Goal: Transaction & Acquisition: Purchase product/service

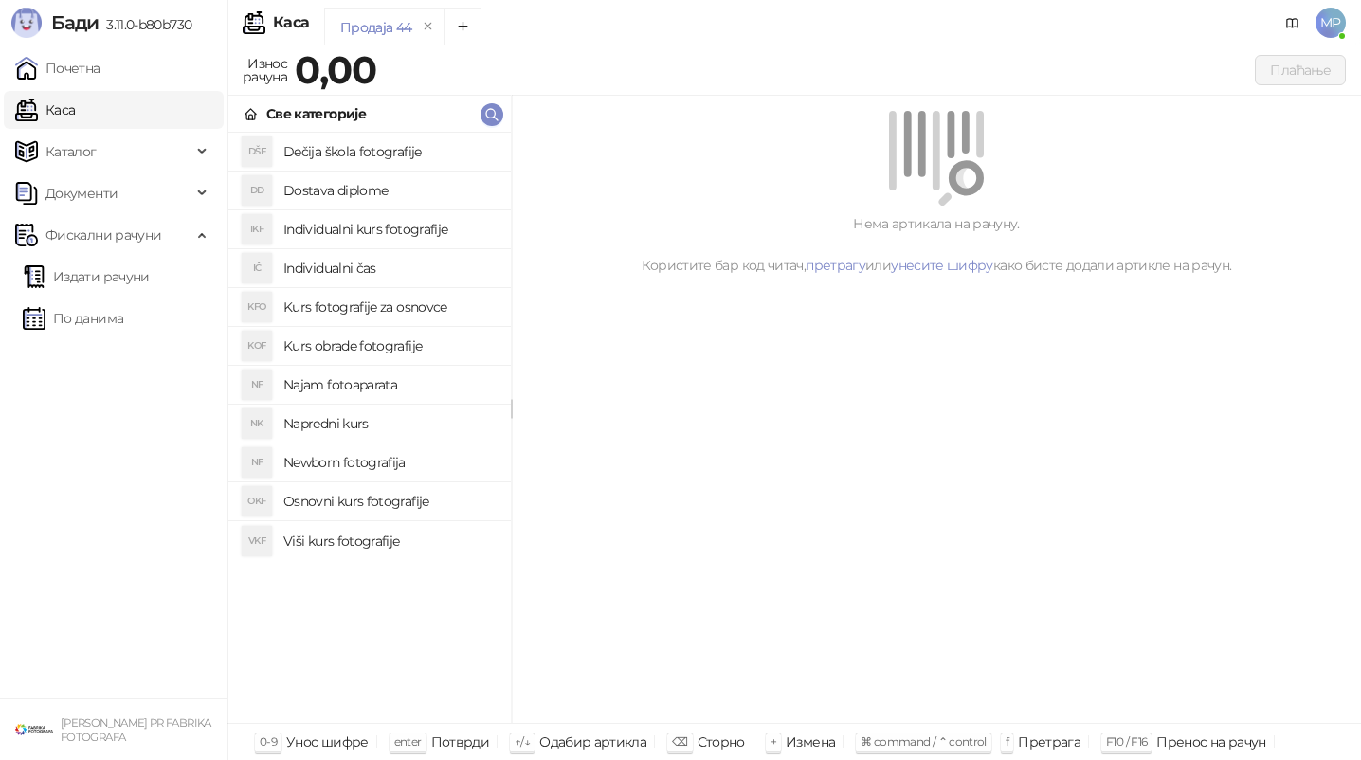
click at [371, 497] on h4 "Osnovni kurs fotografije" at bounding box center [389, 501] width 212 height 30
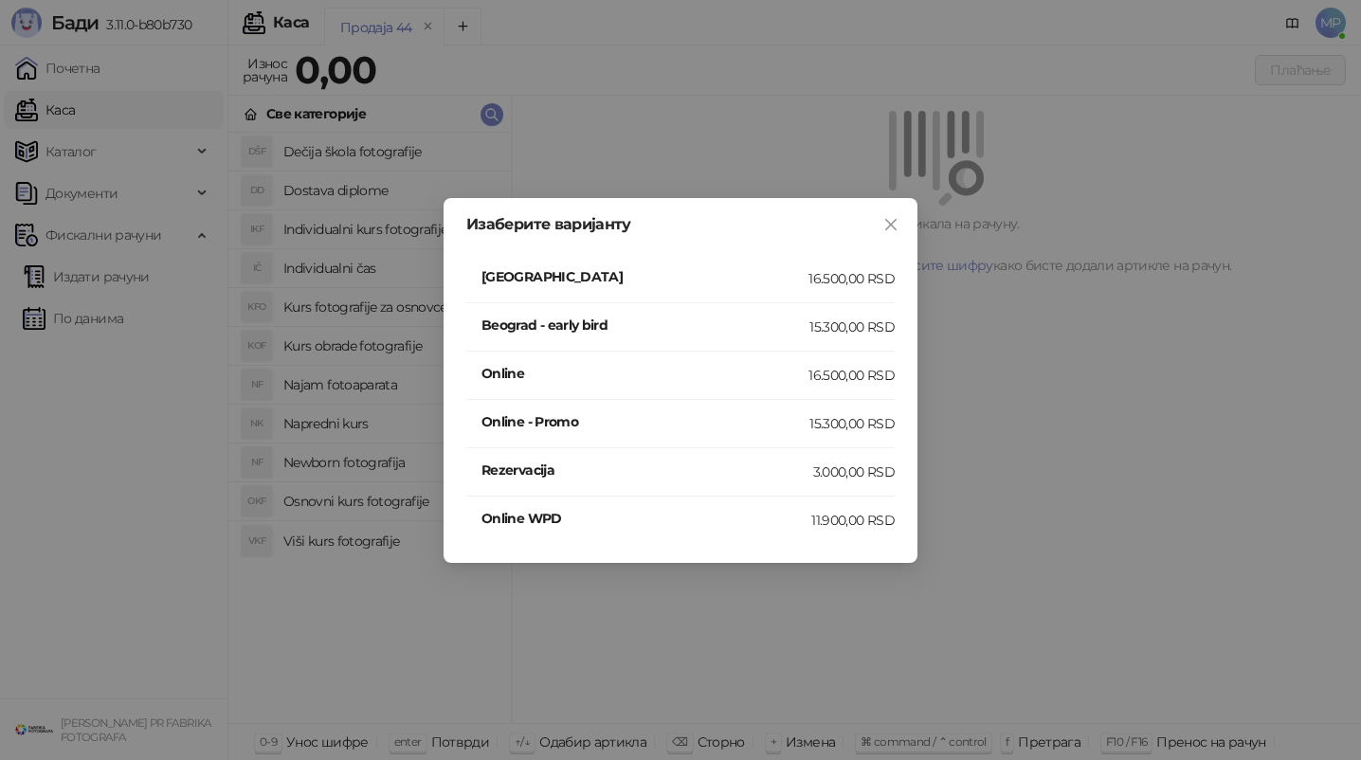
click at [624, 281] on h4 "[GEOGRAPHIC_DATA]" at bounding box center [644, 276] width 327 height 21
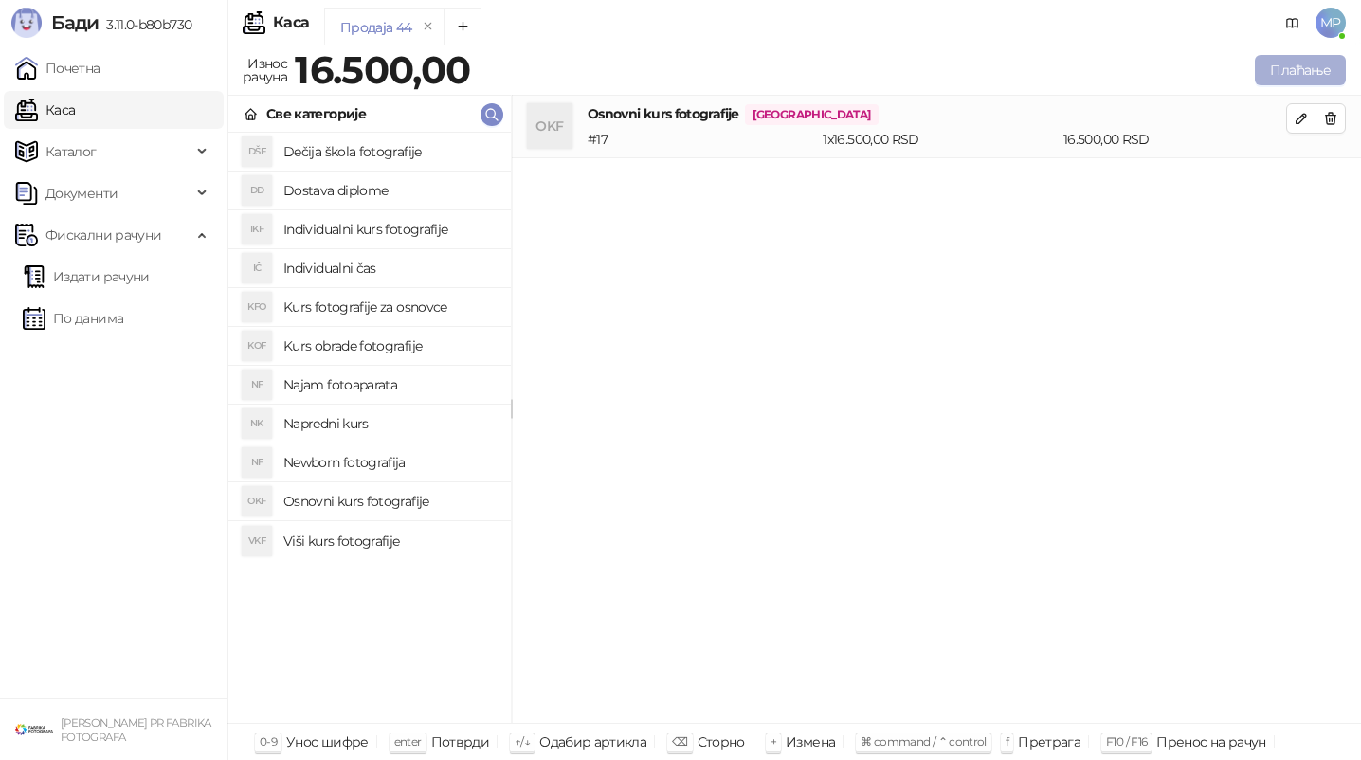
click at [1321, 78] on button "Плаћање" at bounding box center [1300, 70] width 91 height 30
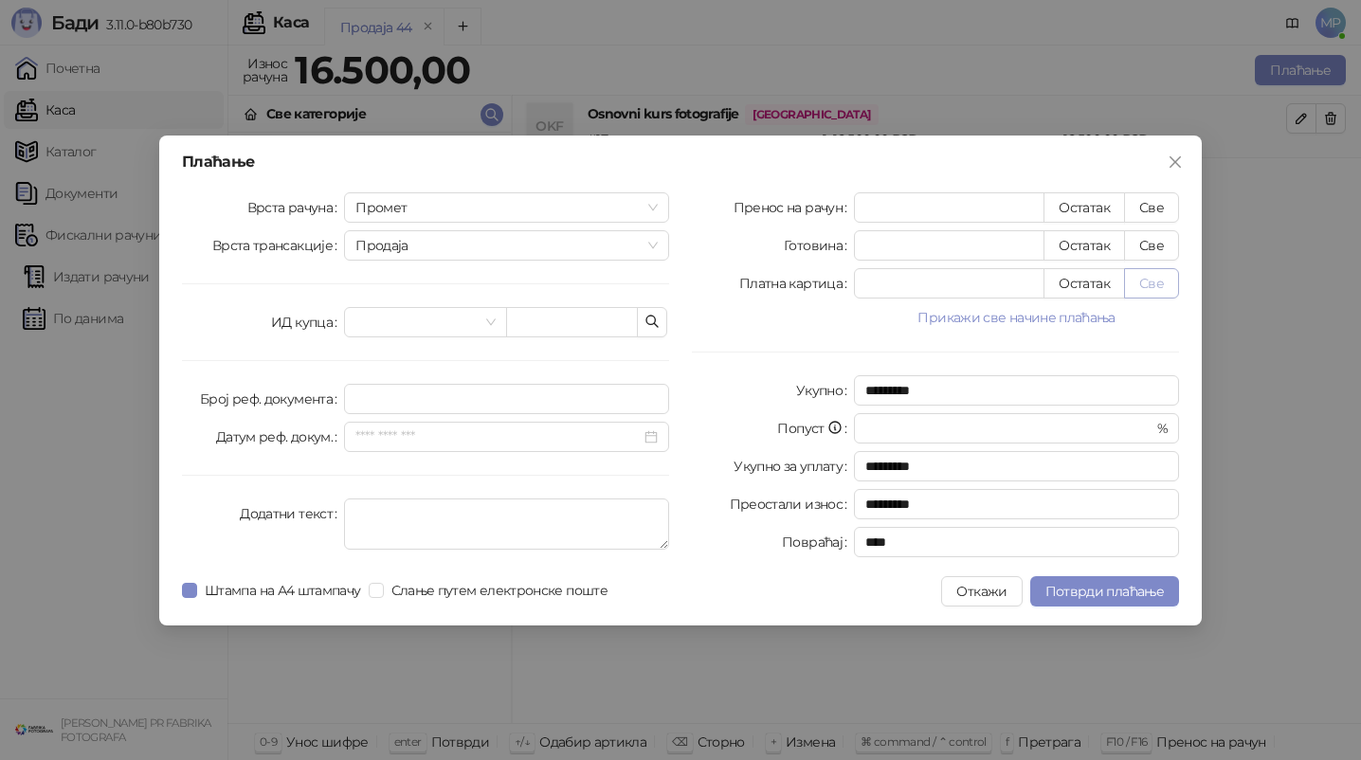
click at [1151, 273] on button "Све" at bounding box center [1151, 283] width 55 height 30
type input "*****"
type input "****"
click at [1077, 583] on span "Потврди плаћање" at bounding box center [1104, 591] width 118 height 17
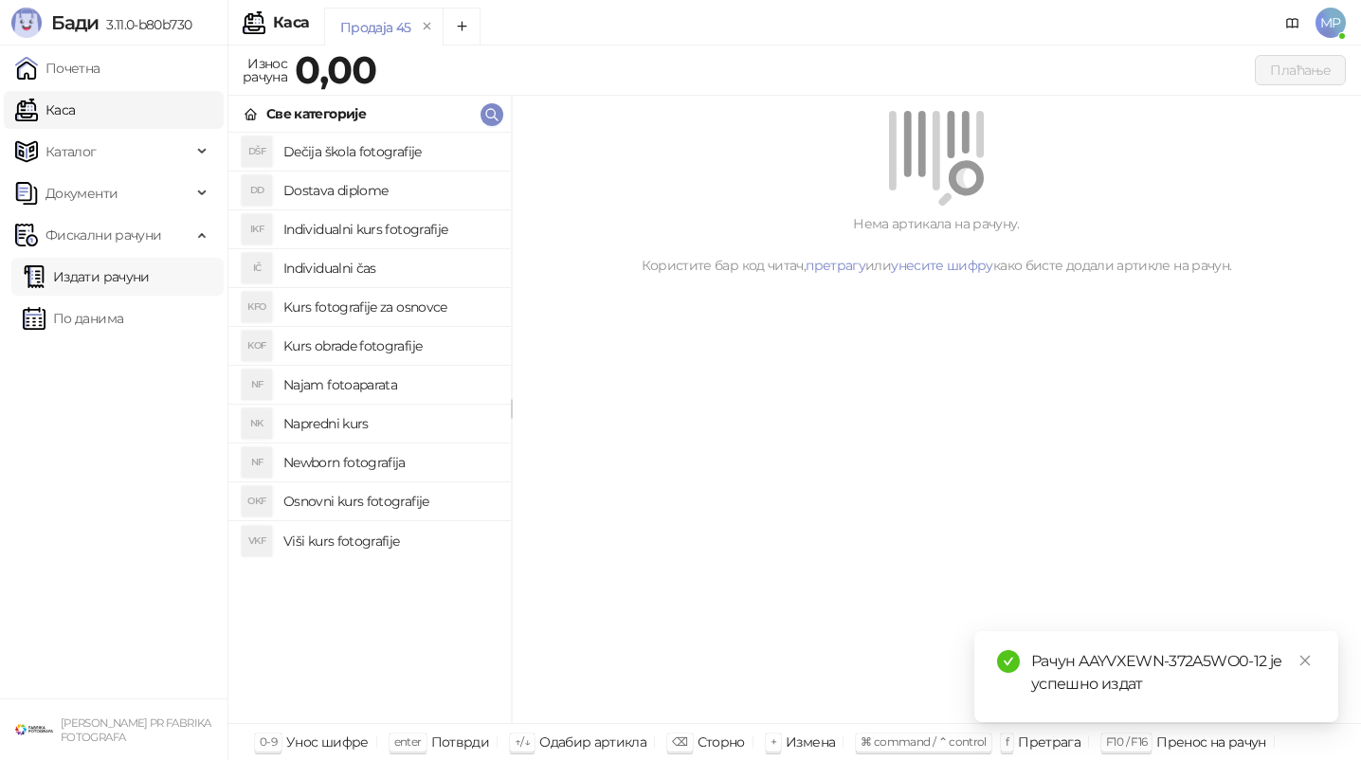
click at [89, 272] on link "Издати рачуни" at bounding box center [86, 277] width 127 height 38
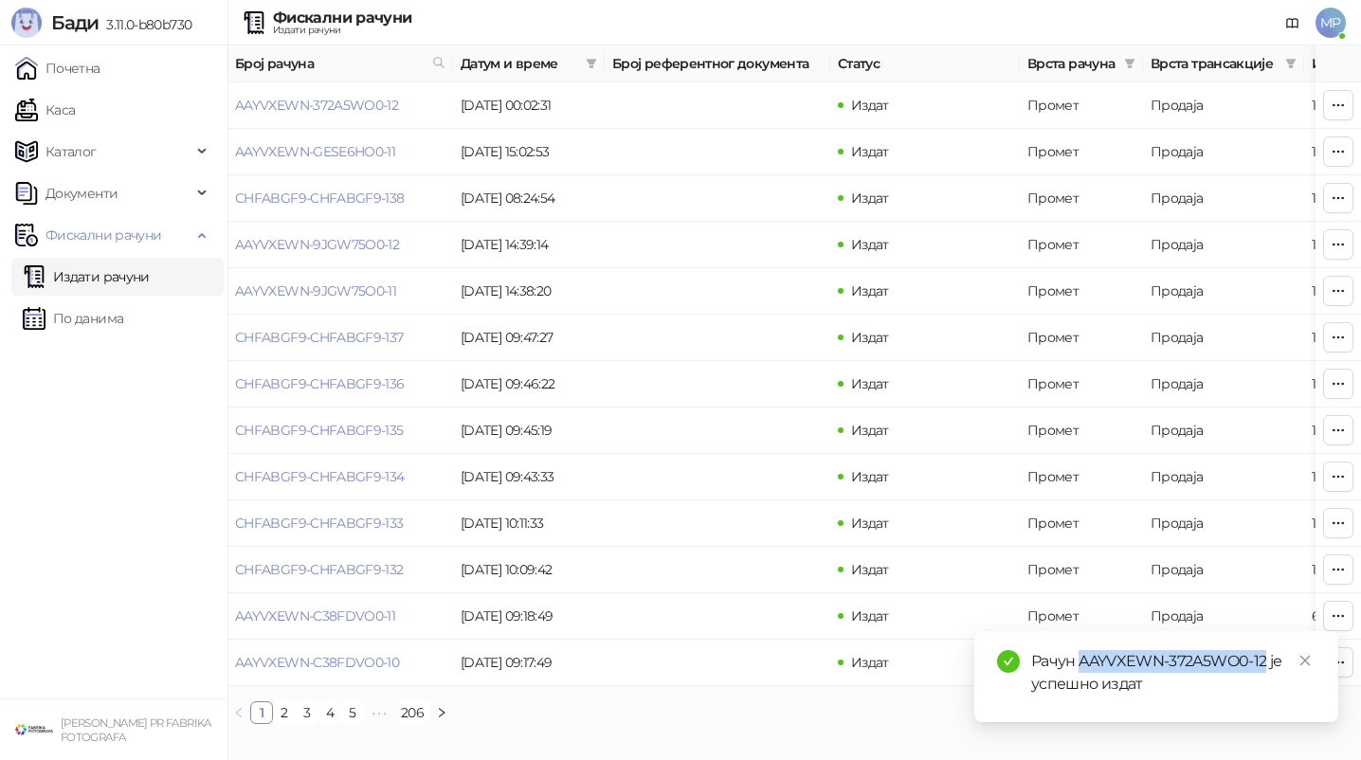
drag, startPoint x: 1078, startPoint y: 664, endPoint x: 1263, endPoint y: 662, distance: 185.8
click at [1263, 662] on div "Рачун AAYVXEWN-372A5WO0-12 је успешно издат" at bounding box center [1173, 672] width 284 height 45
copy div "AAYVXEWN-372A5WO0-12"
click at [308, 101] on link "AAYVXEWN-372A5WO0-12" at bounding box center [316, 105] width 163 height 17
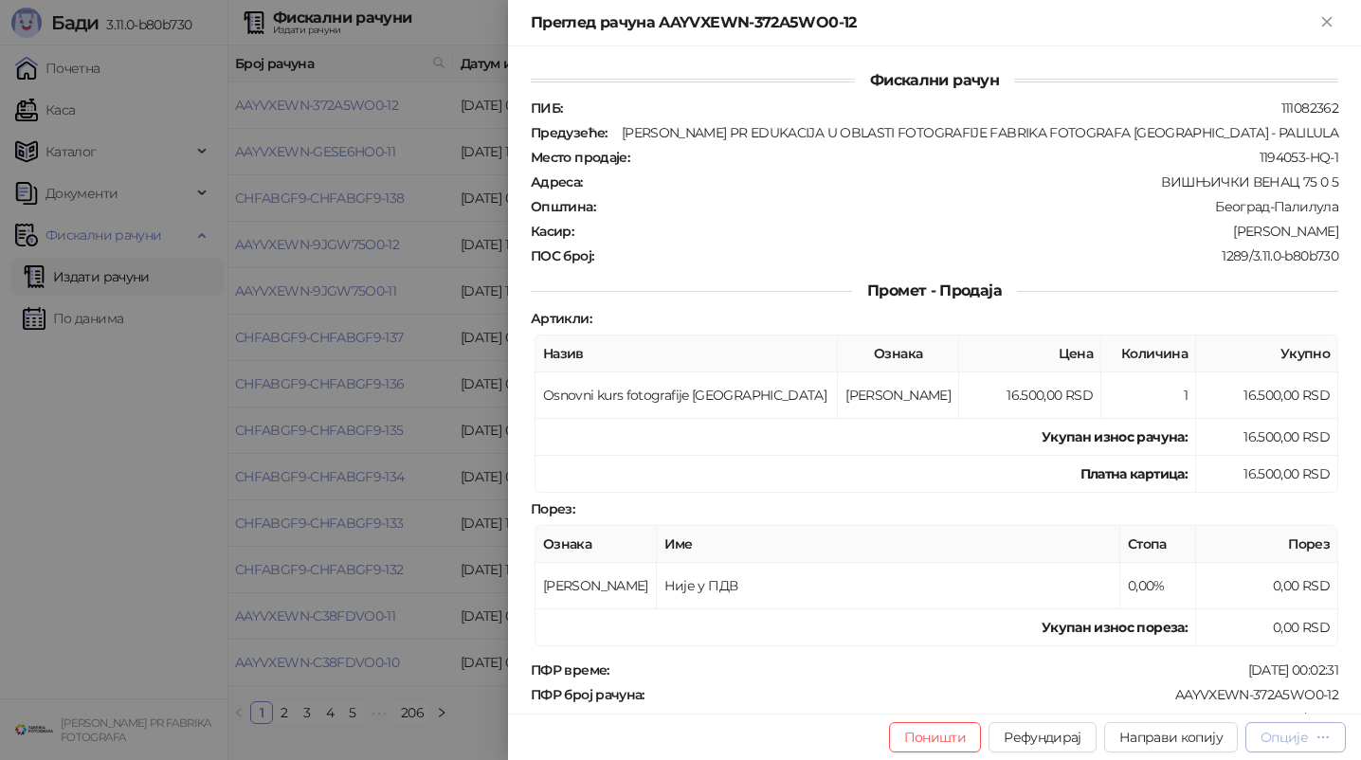
click at [1293, 725] on button "Опције" at bounding box center [1295, 737] width 100 height 30
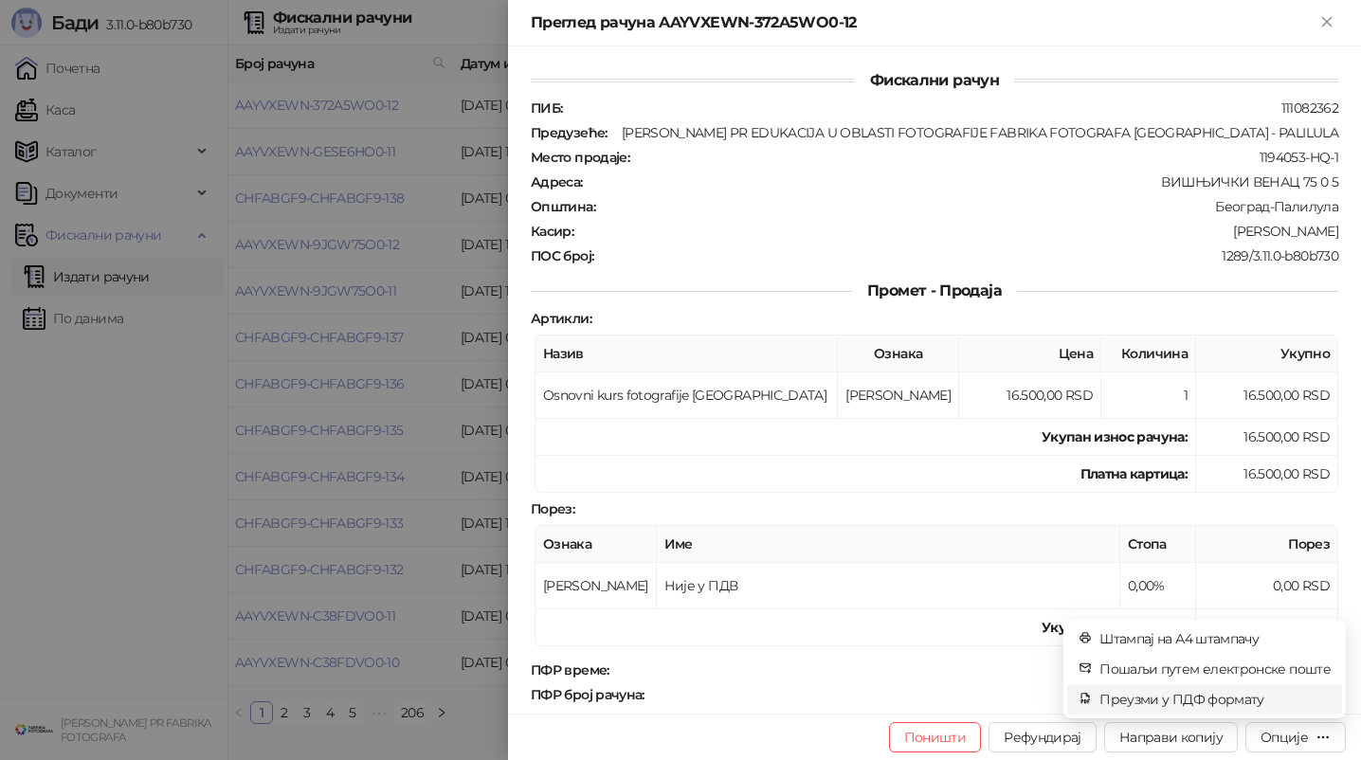
click at [1257, 696] on span "Преузми у ПДФ формату" at bounding box center [1214, 699] width 231 height 21
